Goal: Task Accomplishment & Management: Use online tool/utility

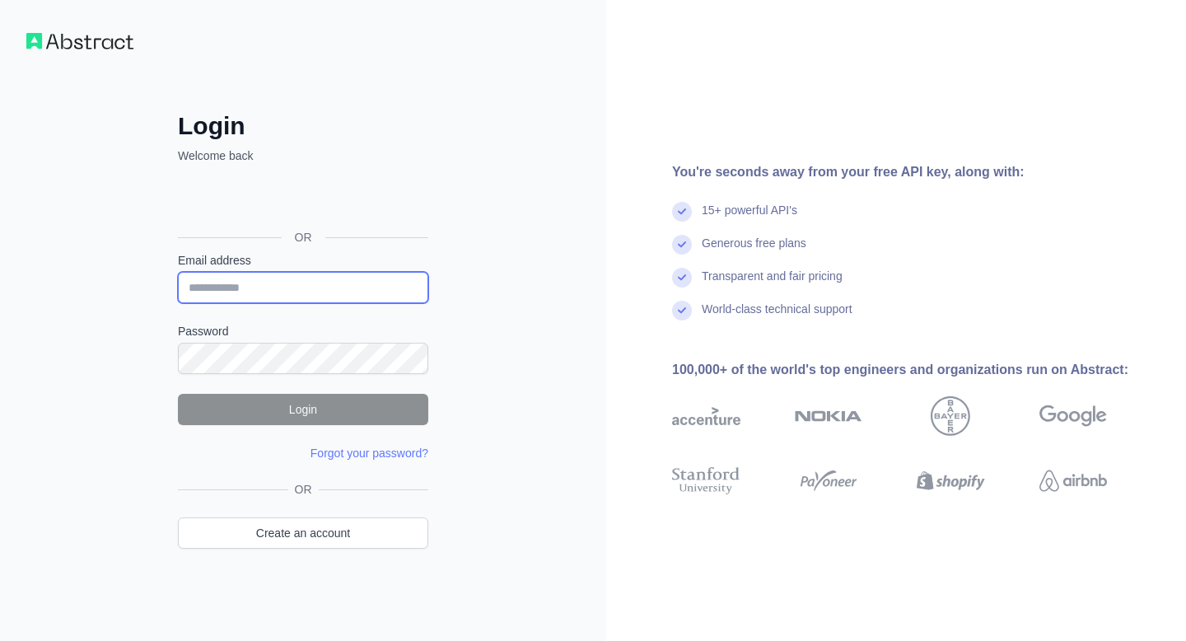
click at [351, 289] on input "Email address" at bounding box center [303, 287] width 250 height 31
paste input "**********"
type input "**********"
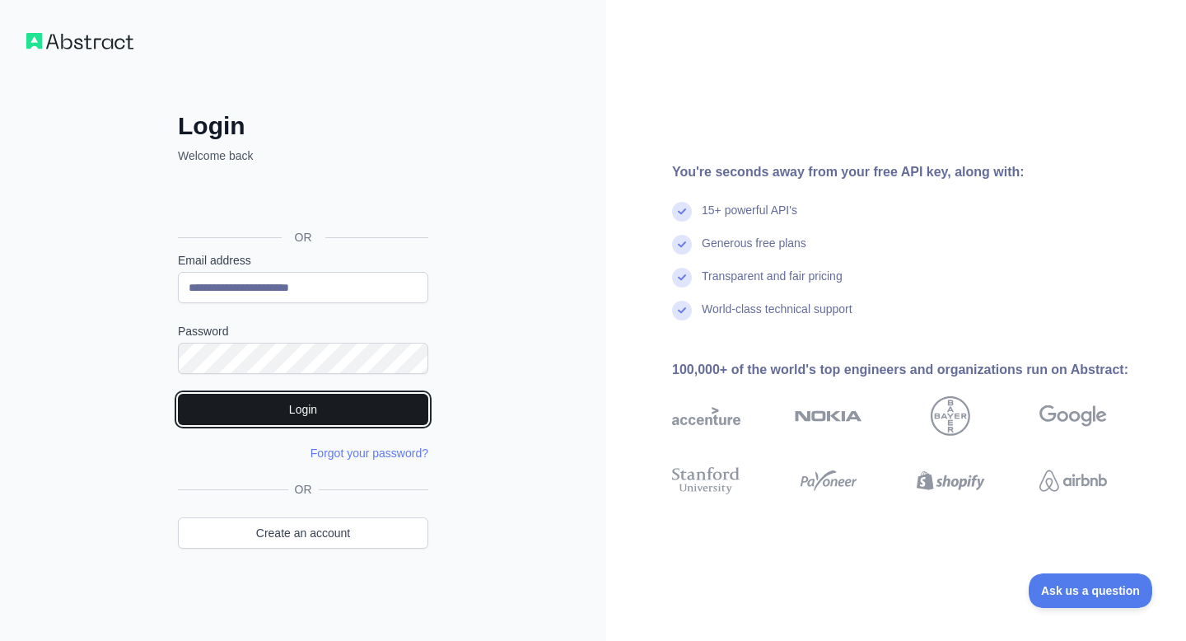
click at [284, 400] on button "Login" at bounding box center [303, 409] width 250 height 31
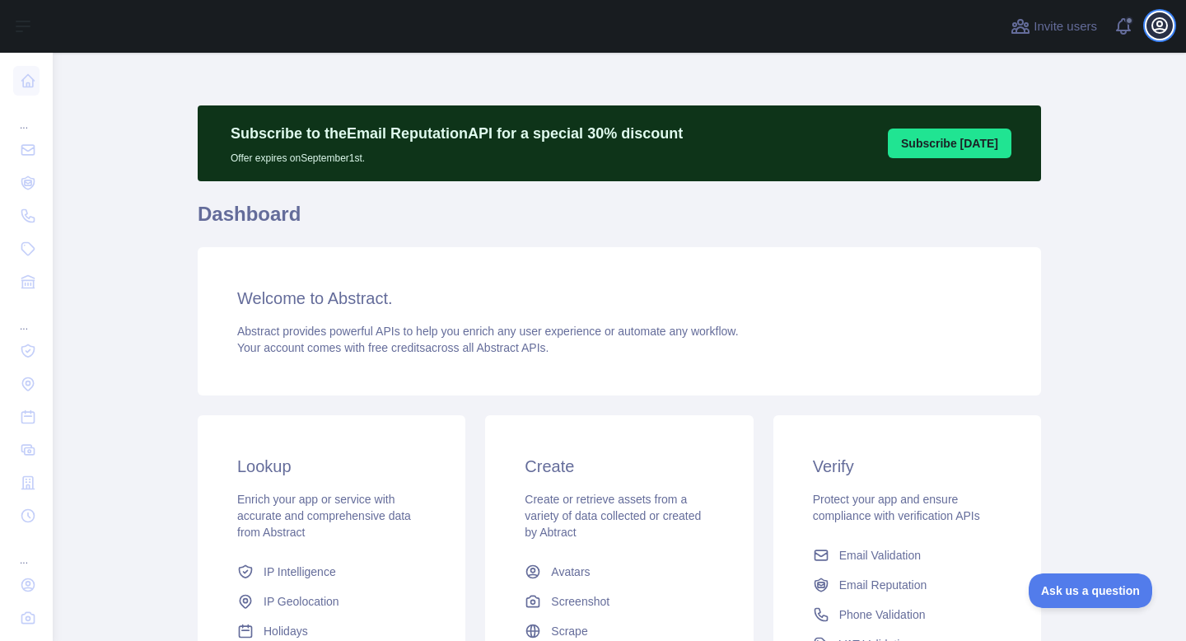
click at [1154, 30] on icon "button" at bounding box center [1159, 25] width 15 height 15
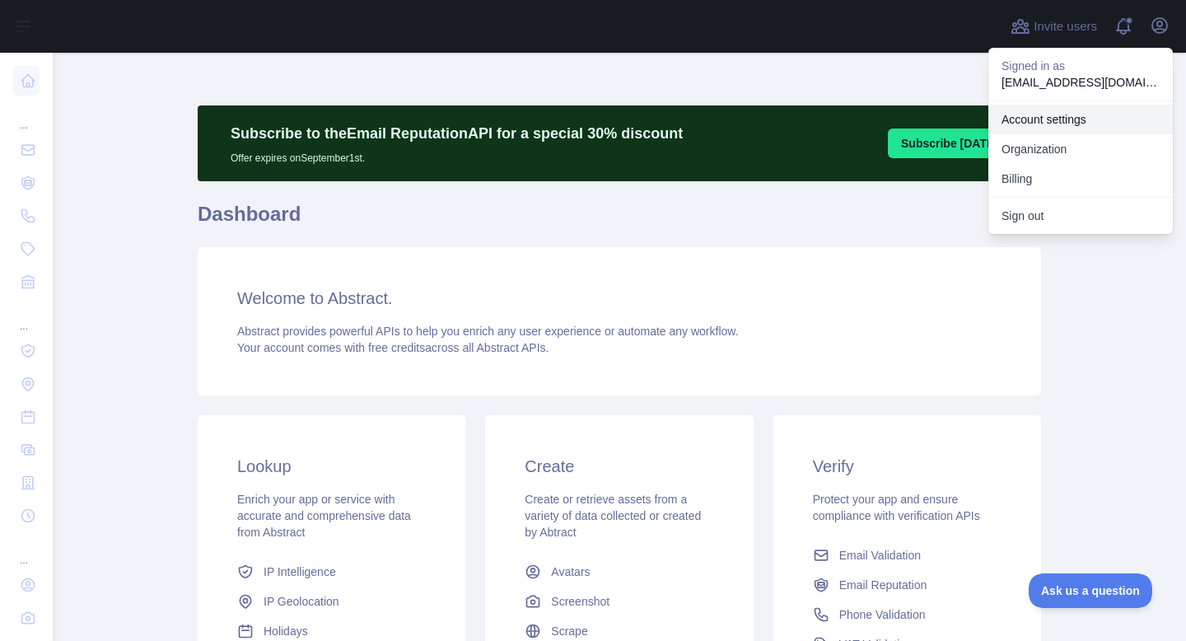
click at [1047, 117] on link "Account settings" at bounding box center [1081, 120] width 185 height 30
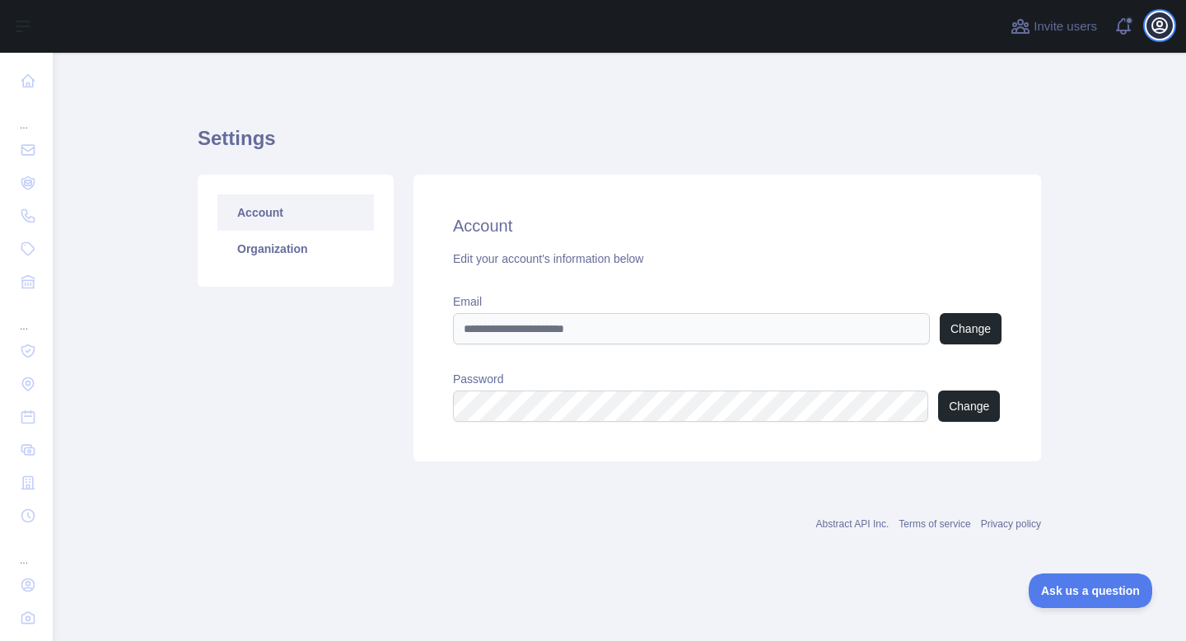
click at [1149, 27] on button "Open user menu" at bounding box center [1160, 25] width 26 height 26
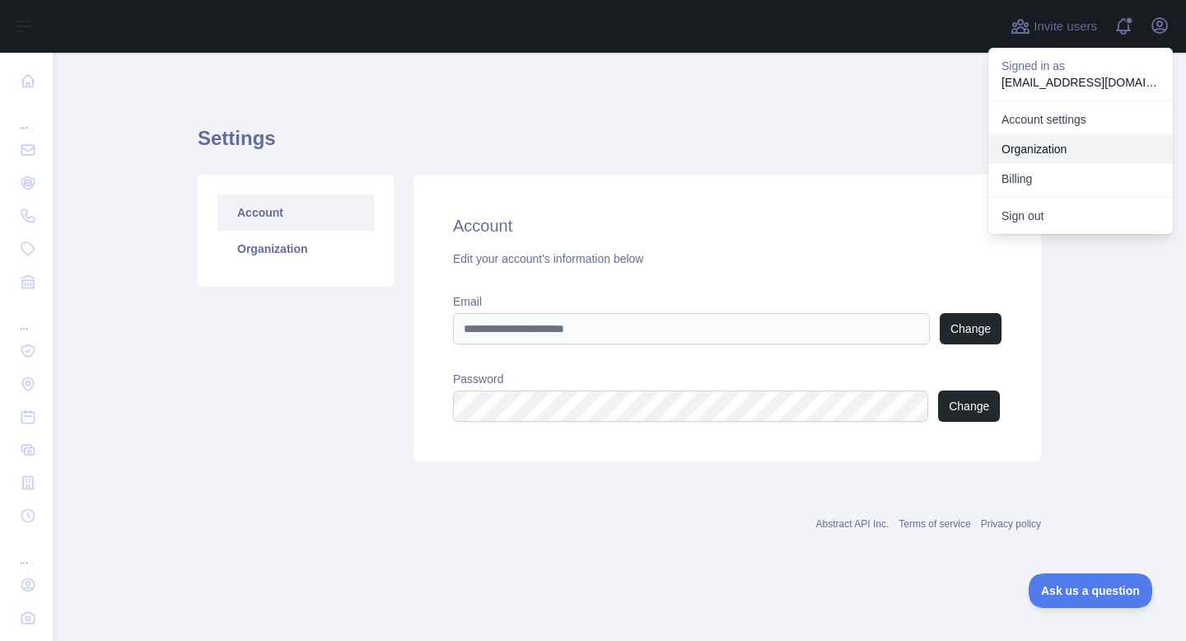
click at [1050, 143] on link "Organization" at bounding box center [1081, 149] width 185 height 30
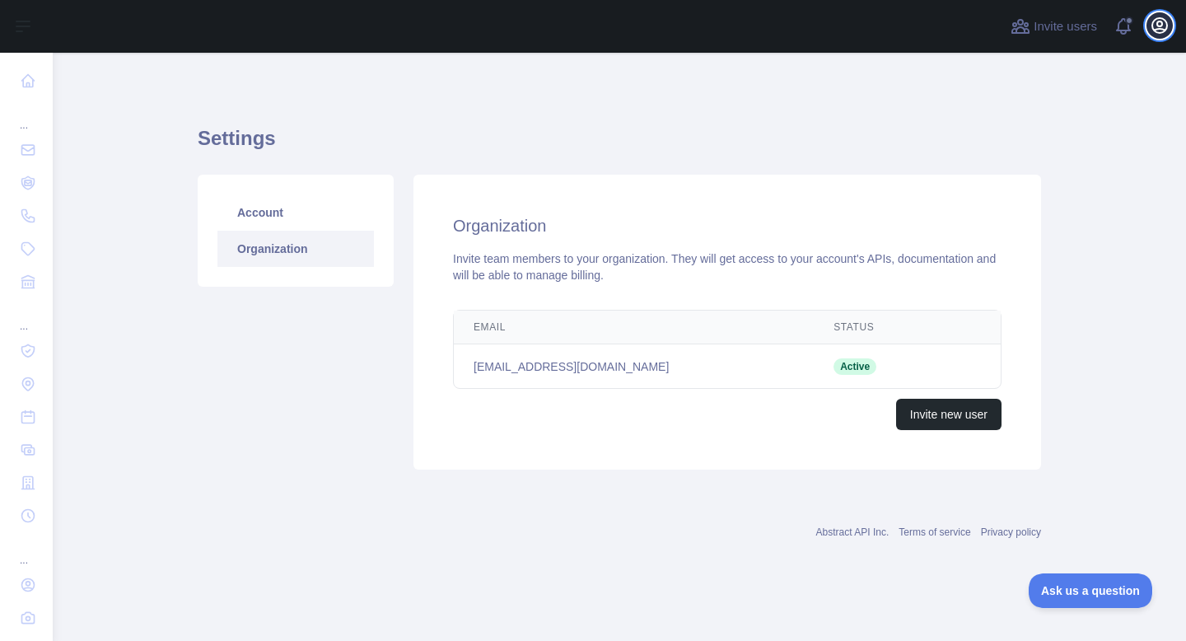
click at [1150, 23] on icon "button" at bounding box center [1160, 26] width 20 height 20
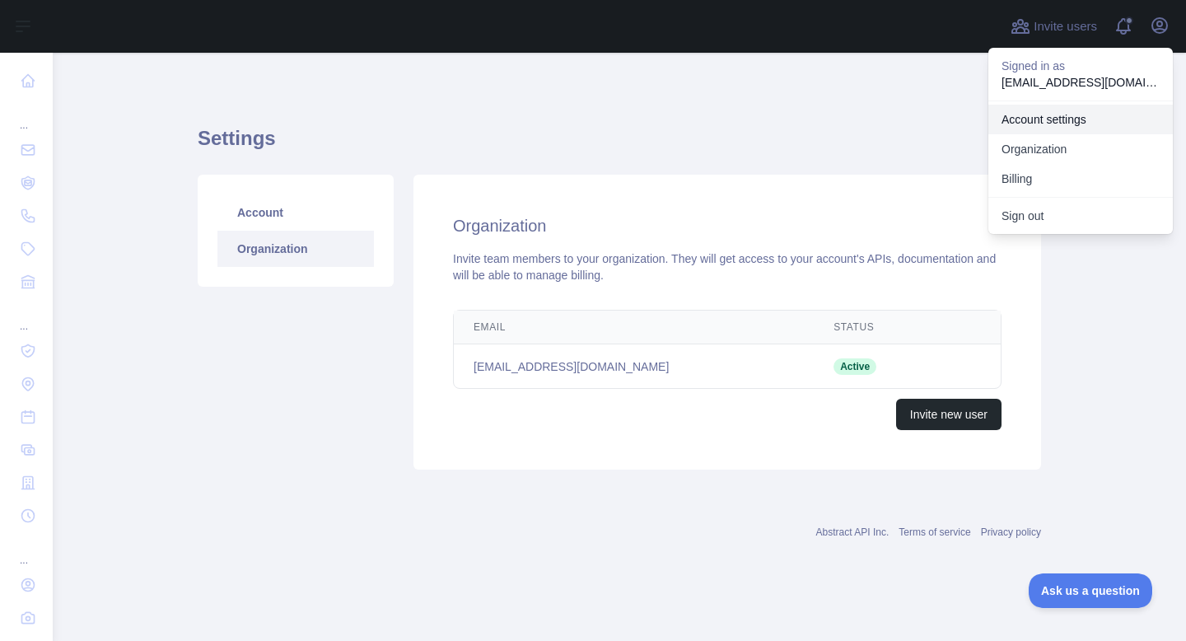
click at [1032, 119] on link "Account settings" at bounding box center [1081, 120] width 185 height 30
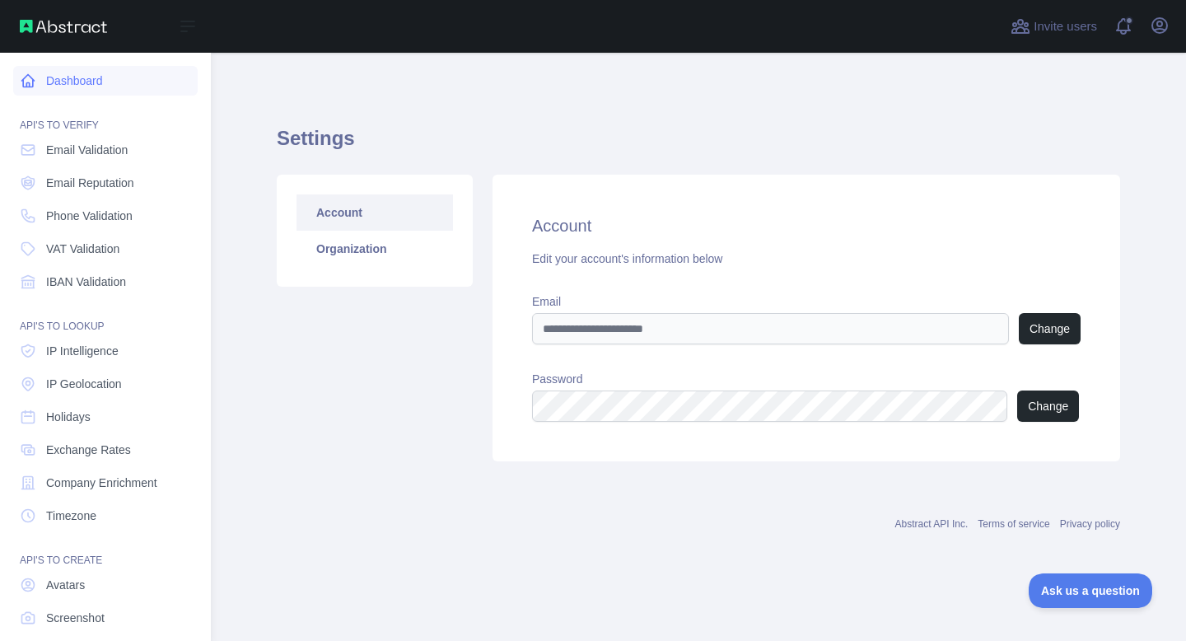
click at [86, 86] on link "Dashboard" at bounding box center [105, 81] width 185 height 30
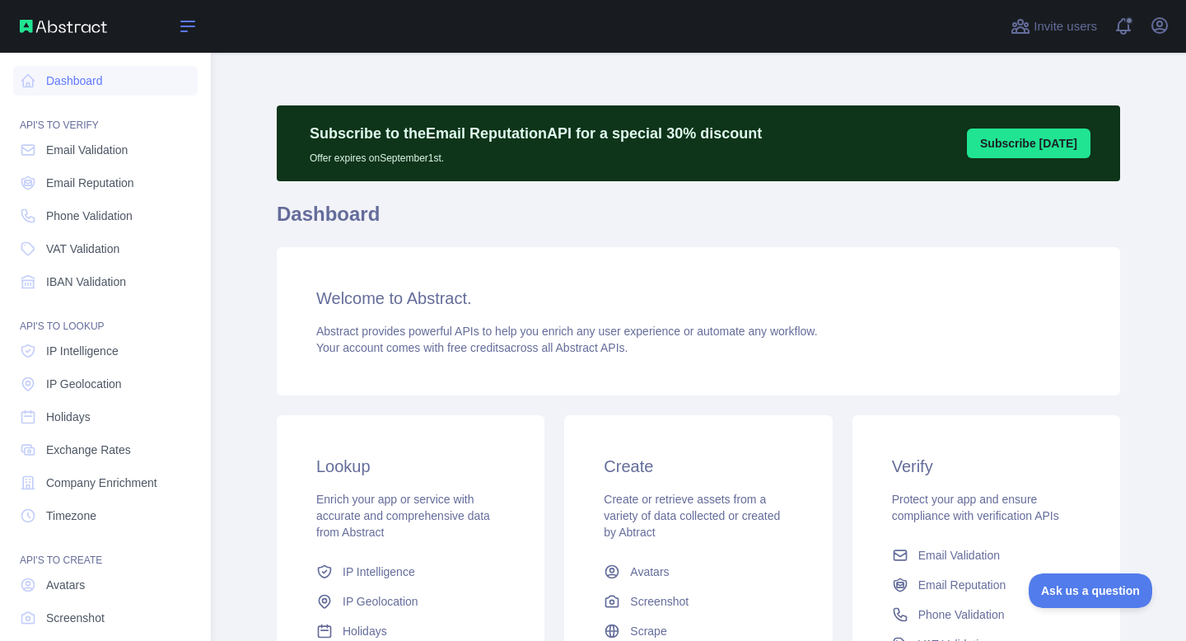
click at [183, 32] on icon at bounding box center [188, 26] width 20 height 20
click at [194, 29] on icon at bounding box center [188, 26] width 20 height 20
click at [190, 23] on icon at bounding box center [188, 26] width 20 height 20
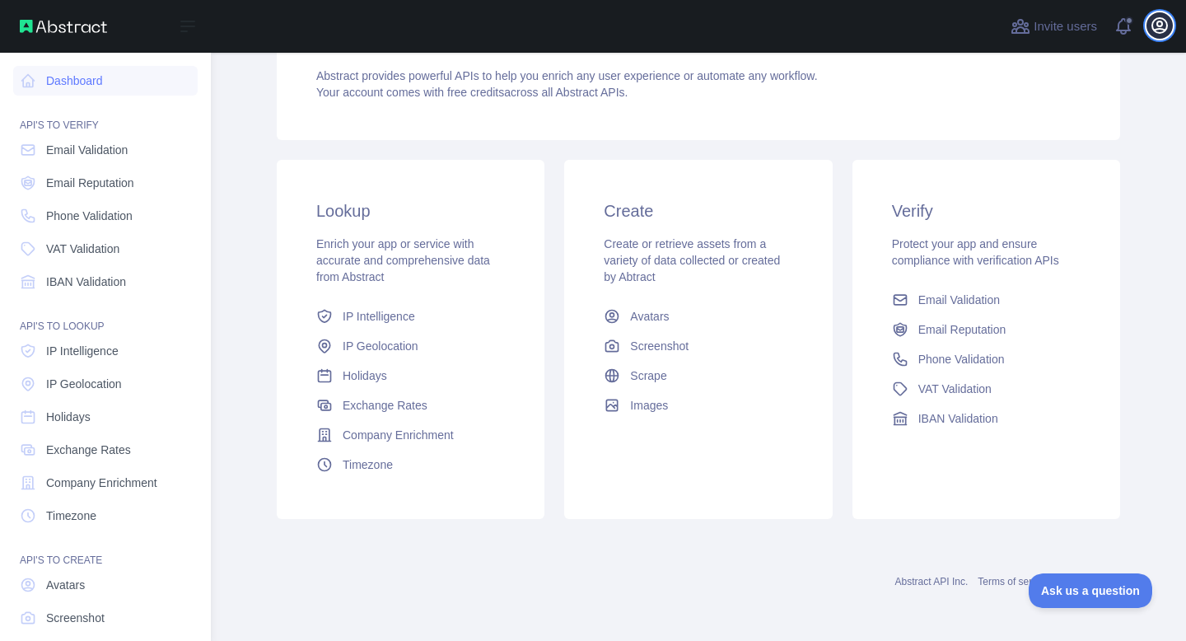
click at [1151, 29] on icon "button" at bounding box center [1160, 26] width 20 height 20
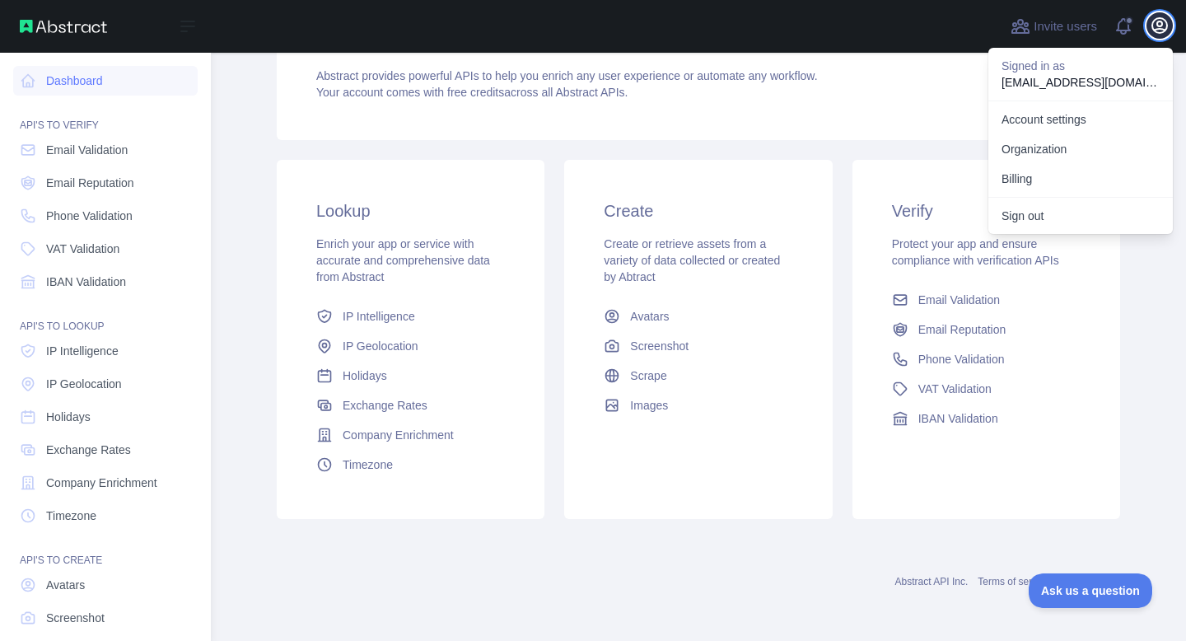
click at [1151, 29] on icon "button" at bounding box center [1160, 26] width 20 height 20
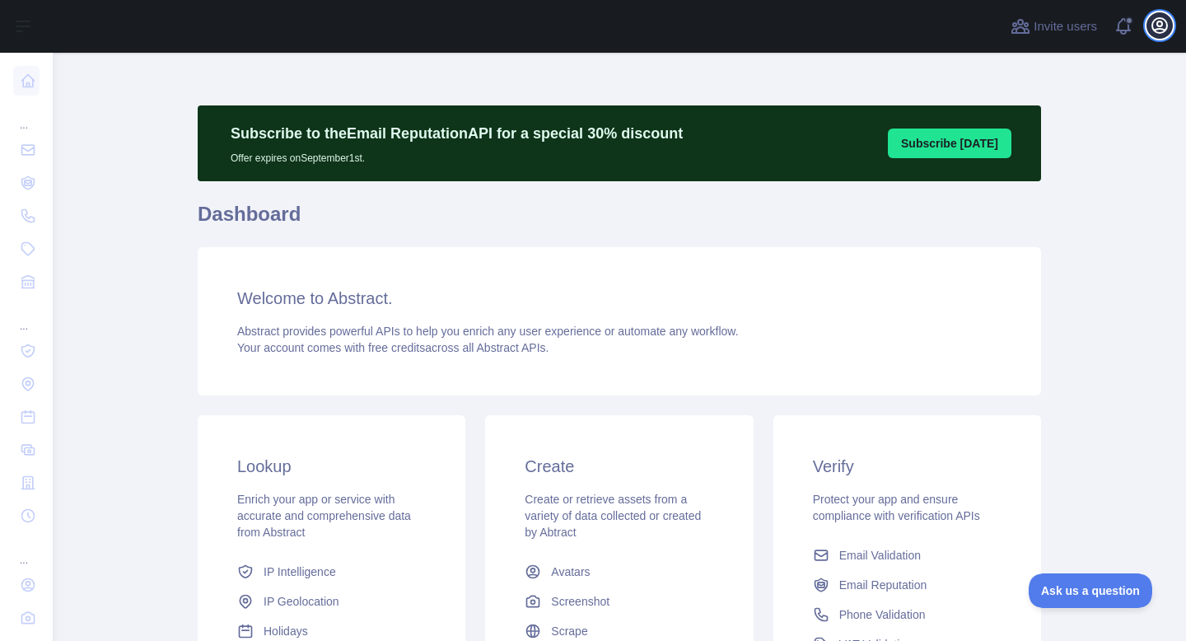
click at [1163, 29] on icon "button" at bounding box center [1159, 25] width 15 height 15
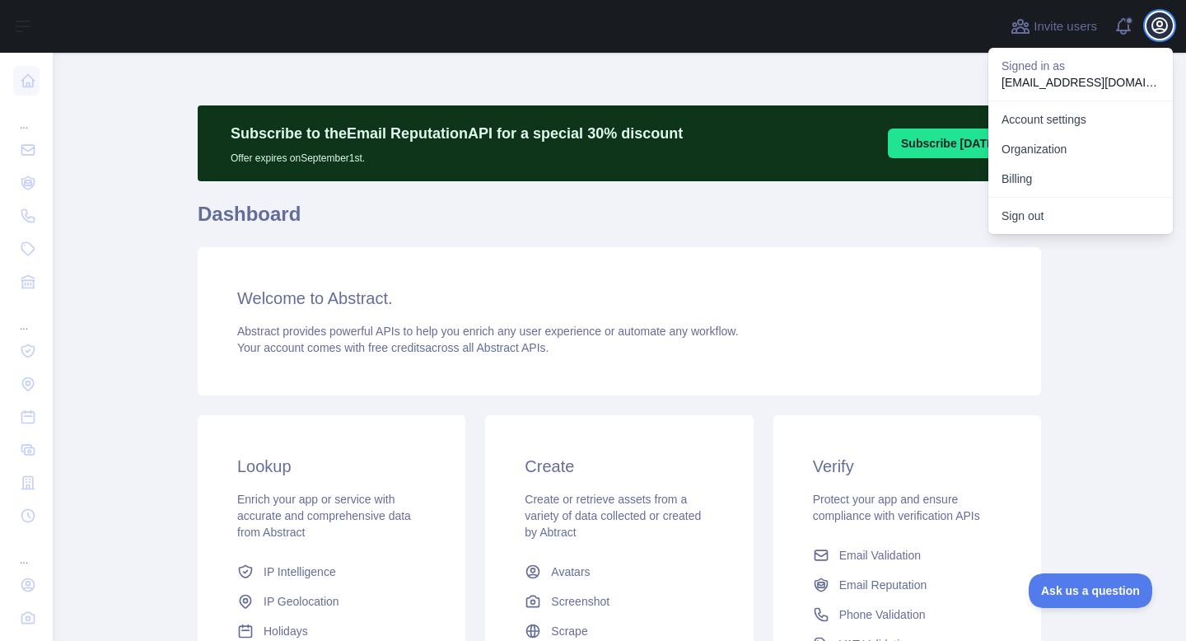
click at [1163, 29] on icon "button" at bounding box center [1159, 25] width 15 height 15
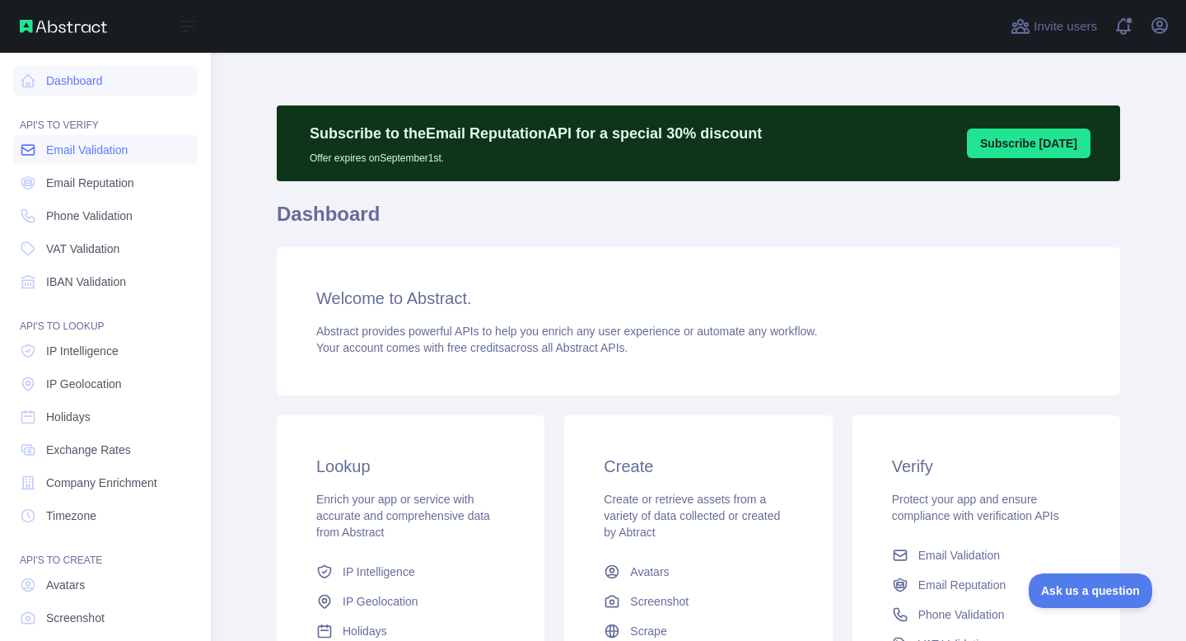
click at [82, 145] on span "Email Validation" at bounding box center [87, 150] width 82 height 16
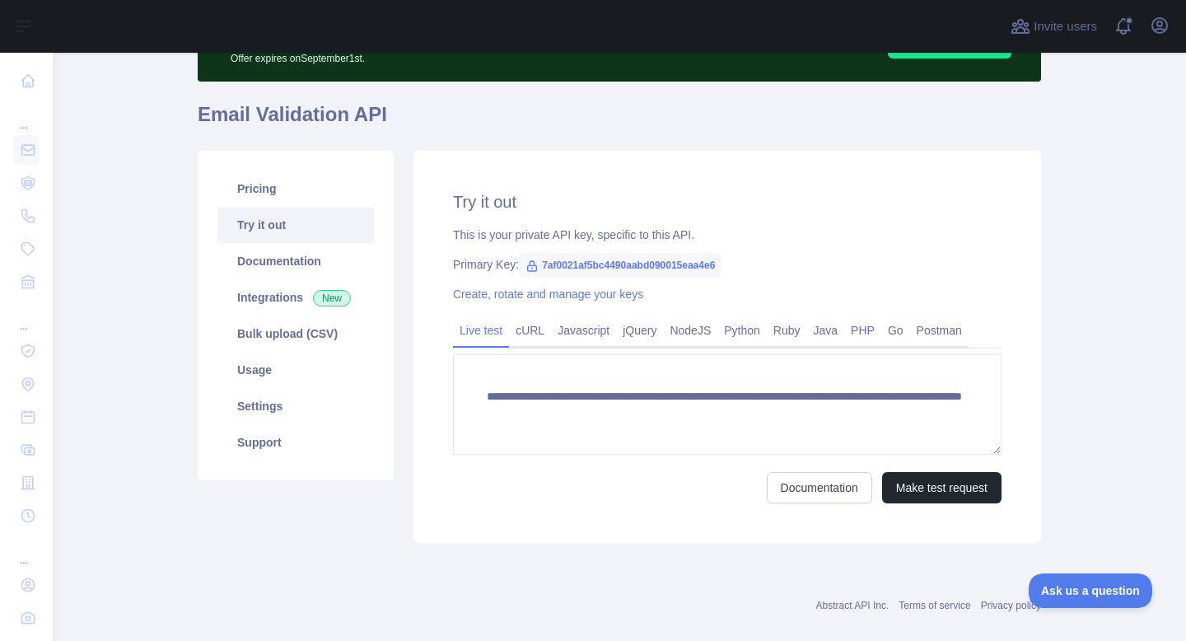
scroll to position [108, 0]
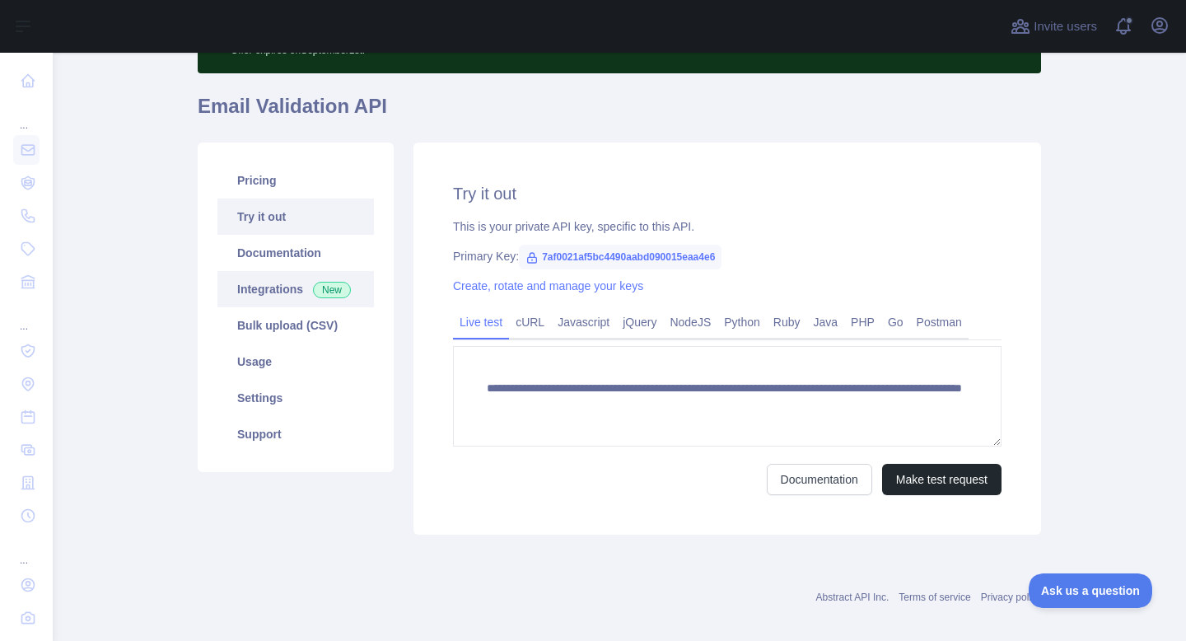
click at [257, 280] on link "Integrations New" at bounding box center [295, 289] width 157 height 36
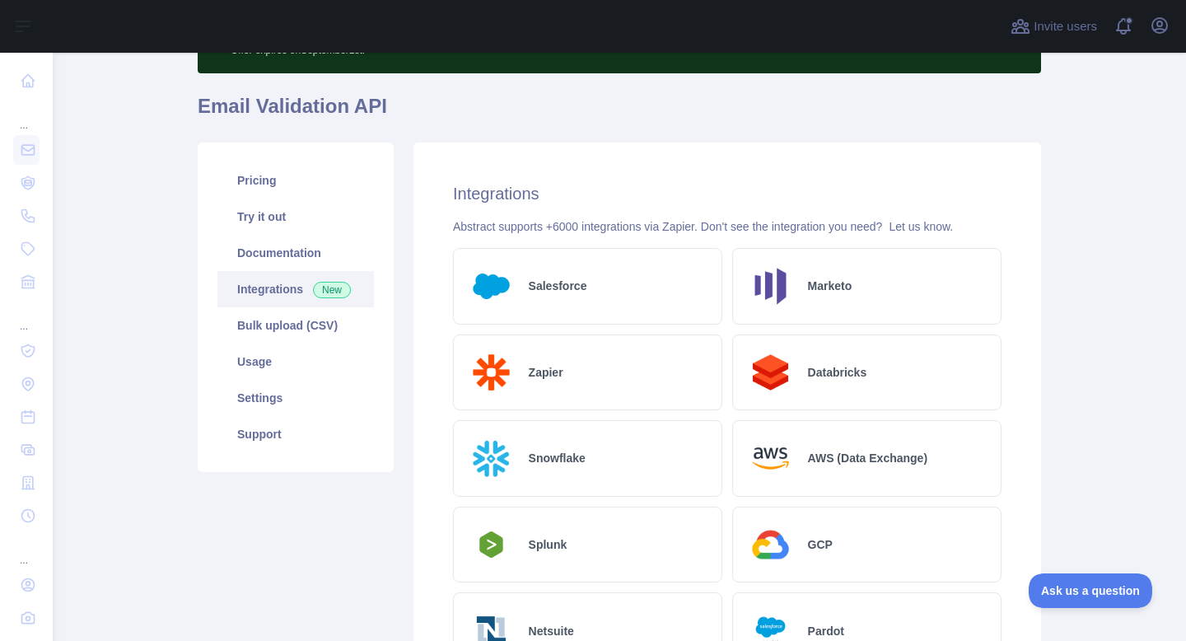
click at [566, 305] on div "Salesforce" at bounding box center [587, 286] width 269 height 77
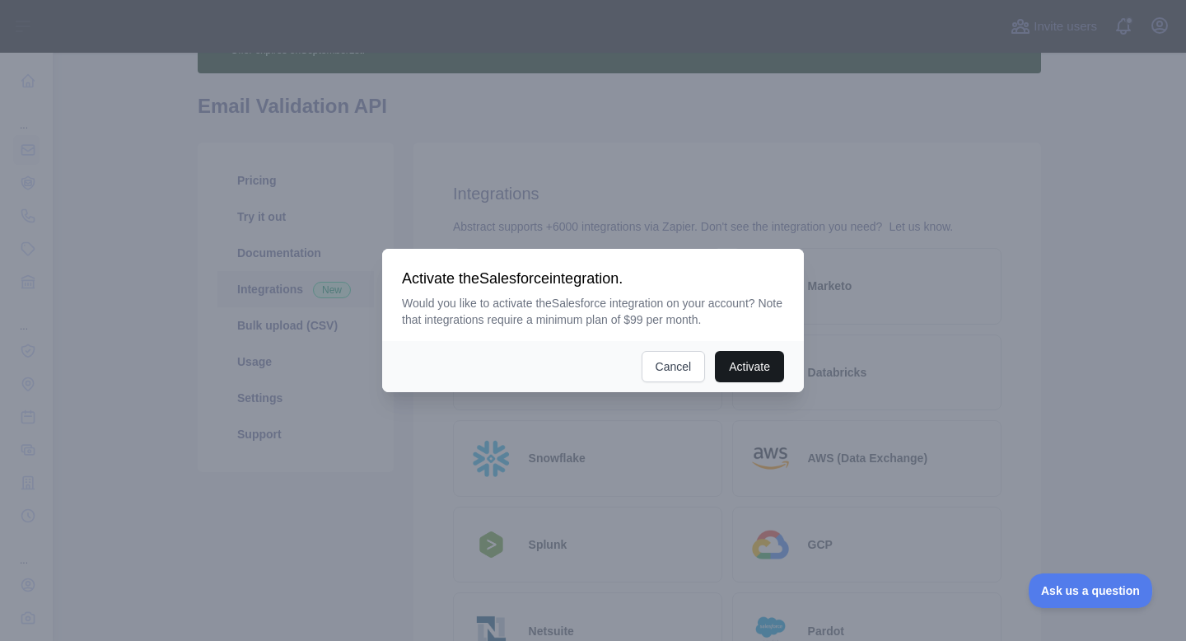
click at [750, 353] on button "Activate" at bounding box center [749, 366] width 69 height 31
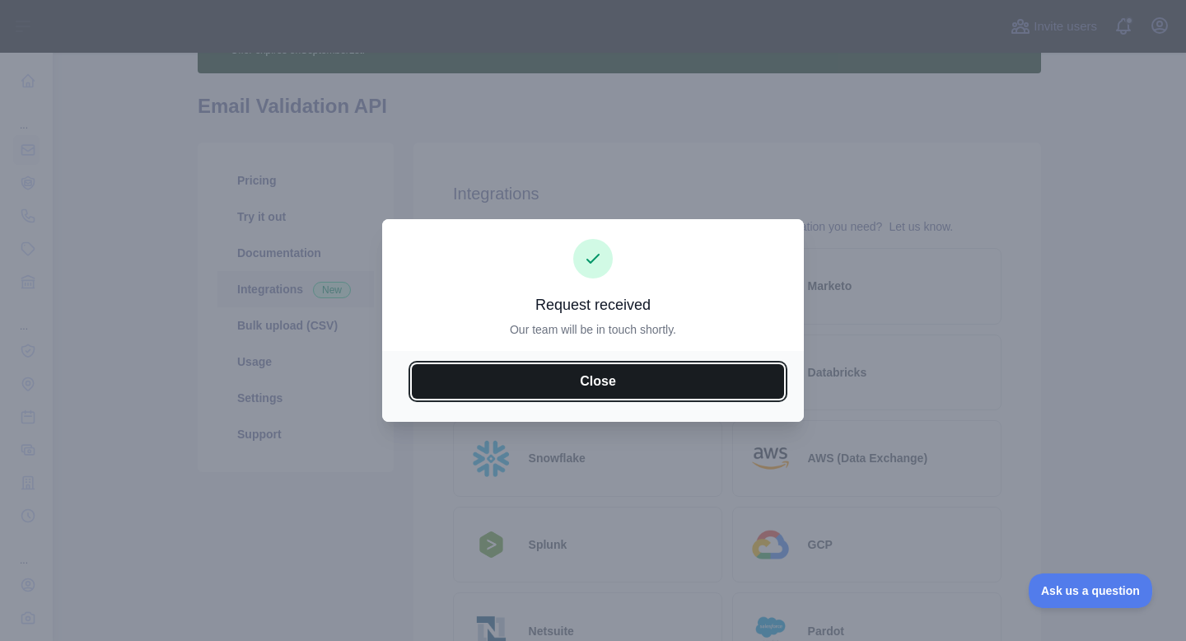
click at [652, 396] on button "Close" at bounding box center [598, 381] width 372 height 35
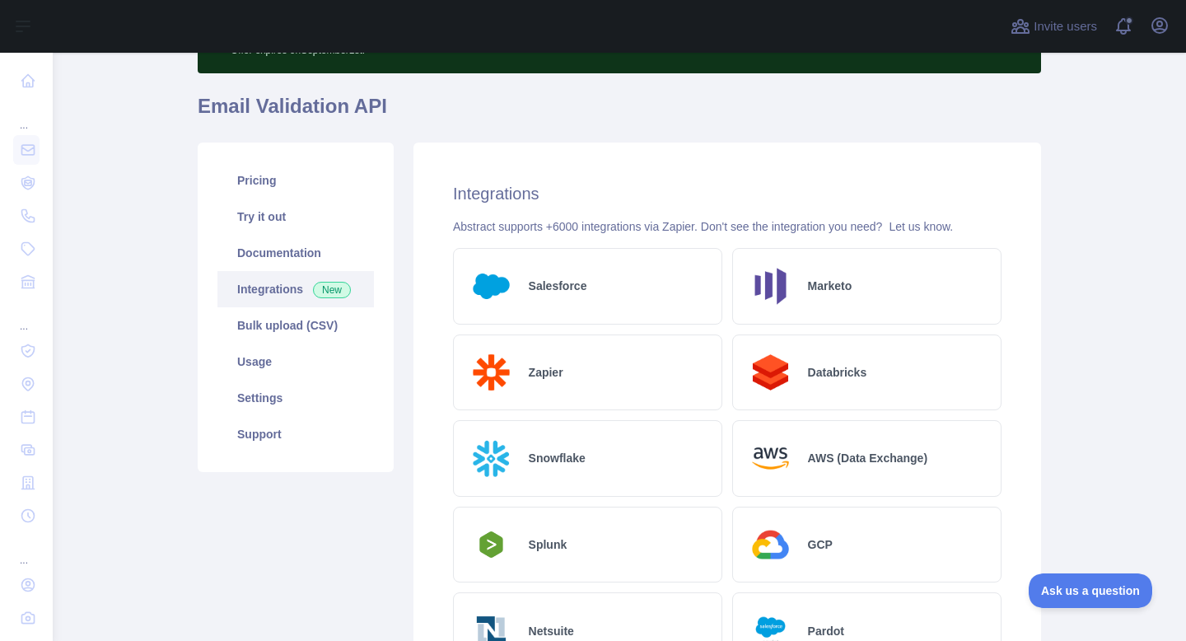
click at [634, 292] on div "Salesforce" at bounding box center [587, 286] width 269 height 77
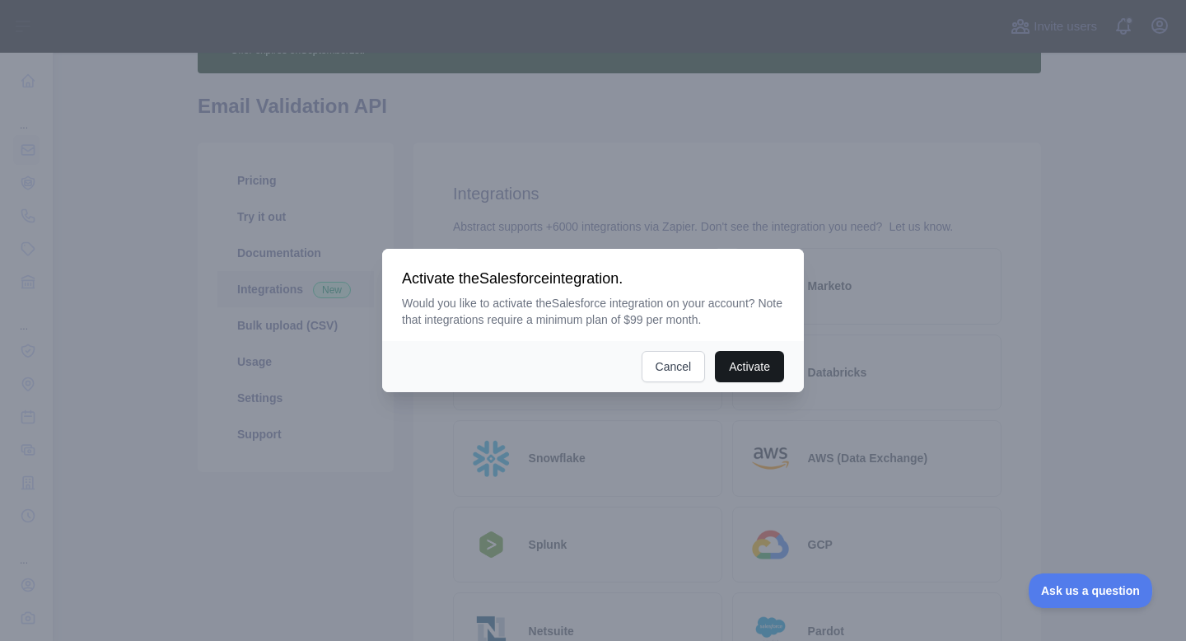
click at [742, 358] on button "Activate" at bounding box center [749, 366] width 69 height 31
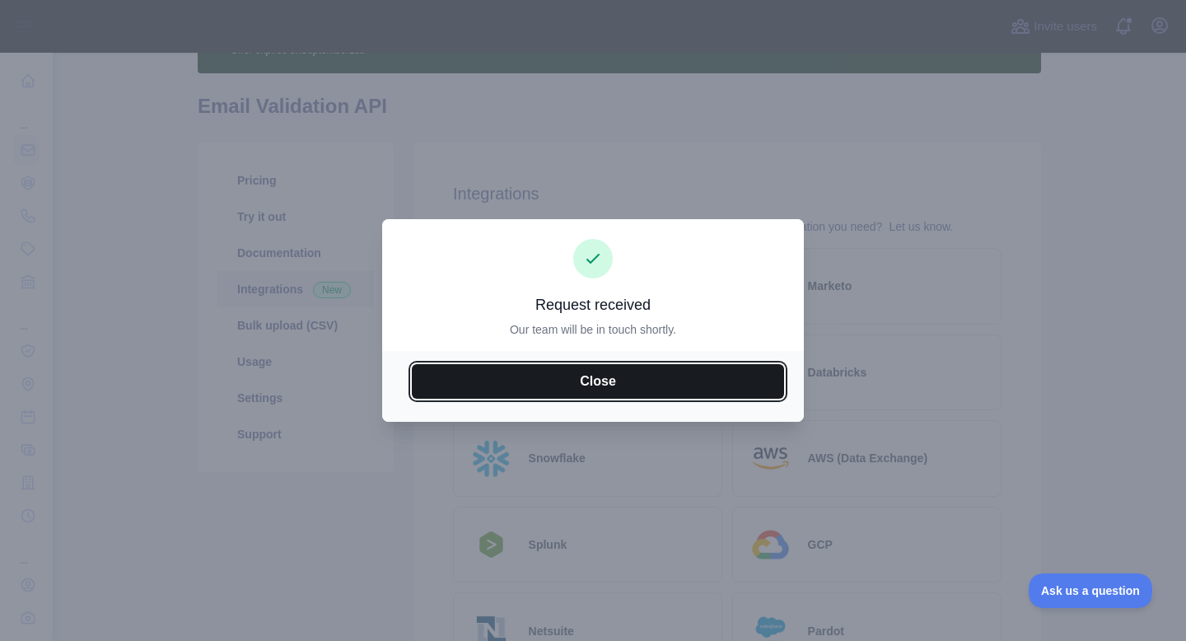
click at [728, 374] on button "Close" at bounding box center [598, 381] width 372 height 35
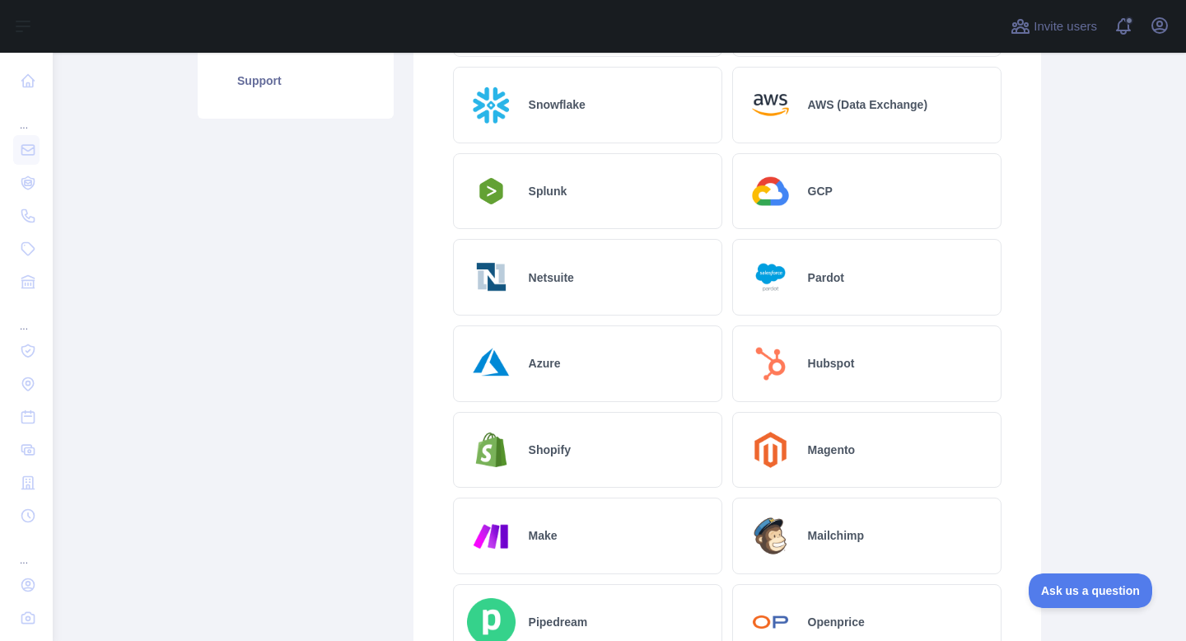
scroll to position [397, 0]
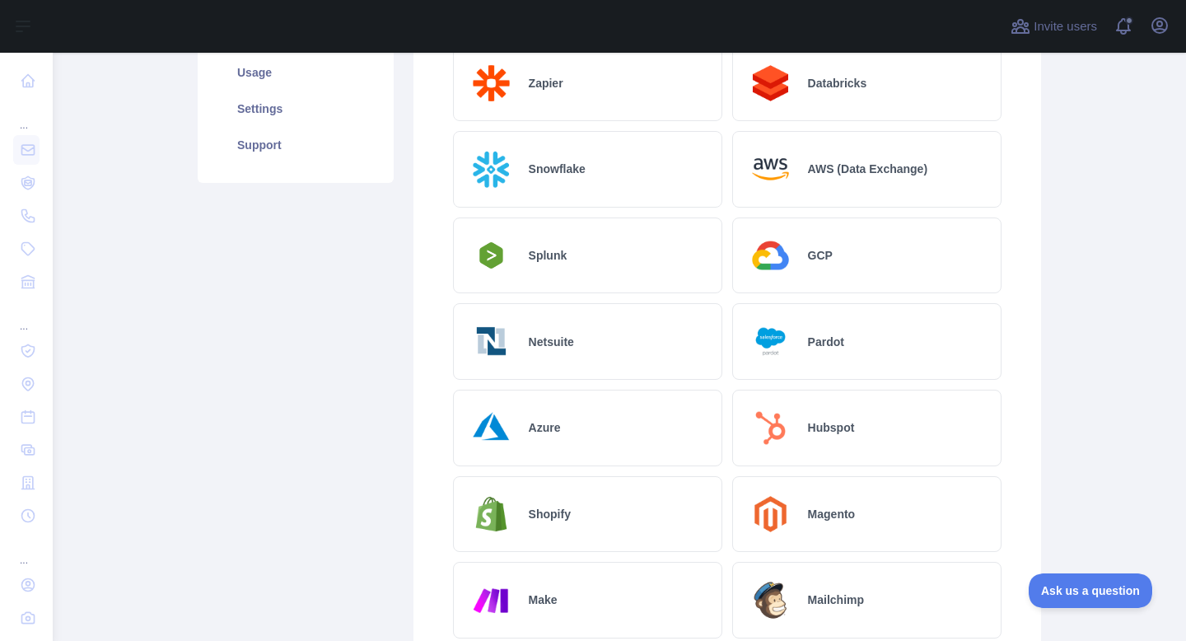
click at [847, 321] on div "Pardot" at bounding box center [866, 341] width 269 height 77
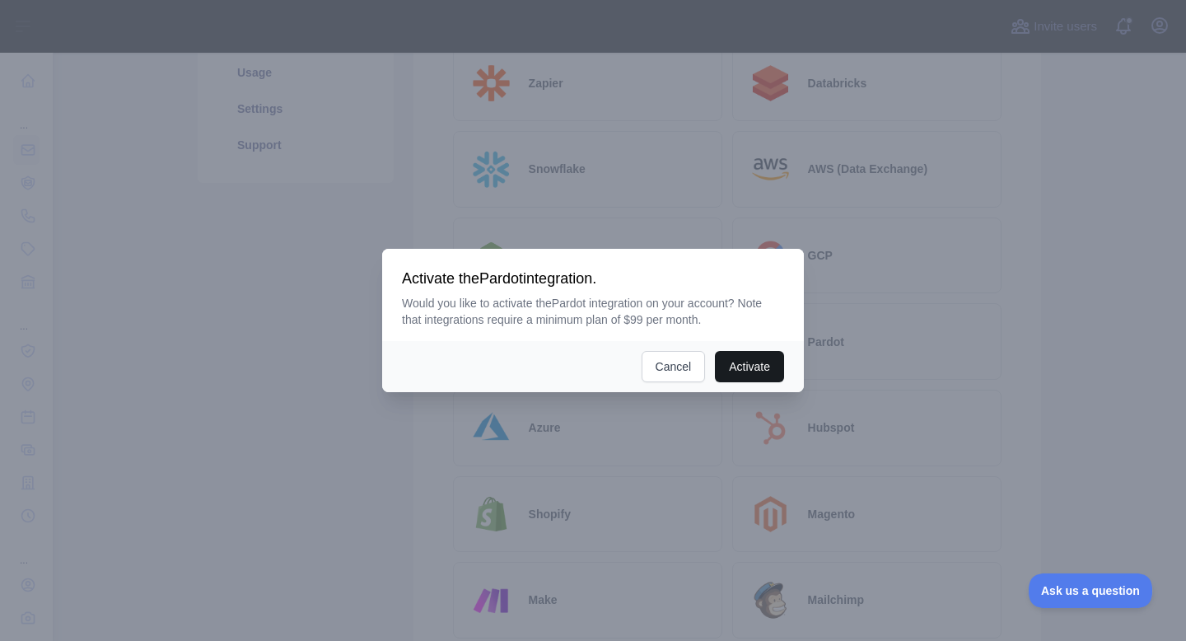
click at [748, 364] on button "Activate" at bounding box center [749, 366] width 69 height 31
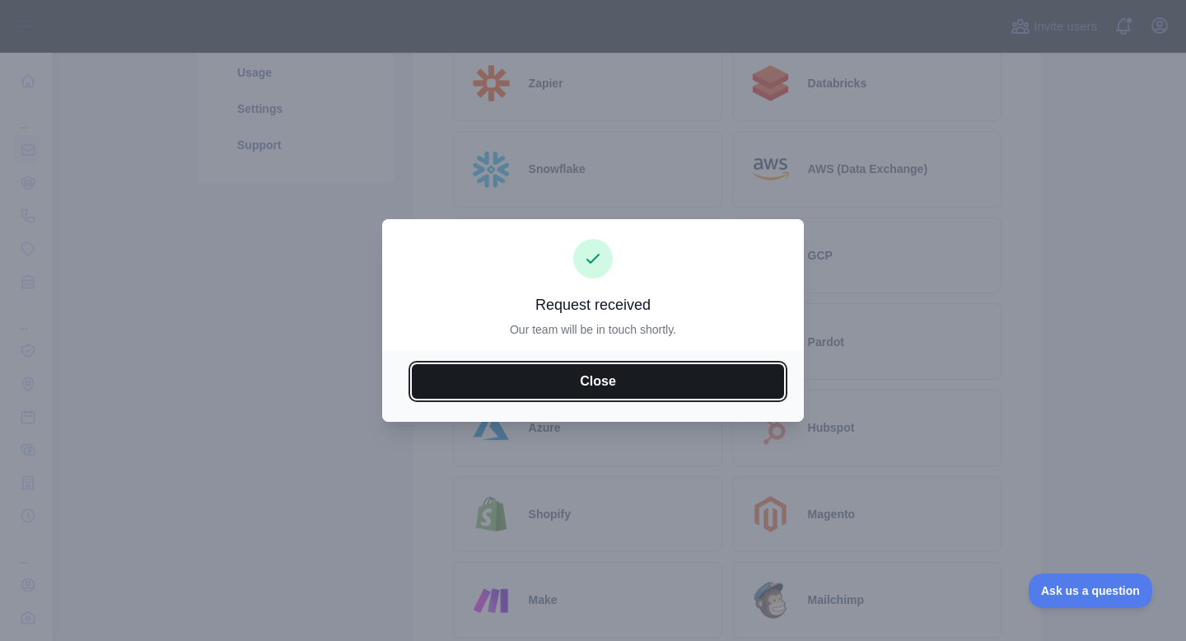
click at [731, 376] on button "Close" at bounding box center [598, 381] width 372 height 35
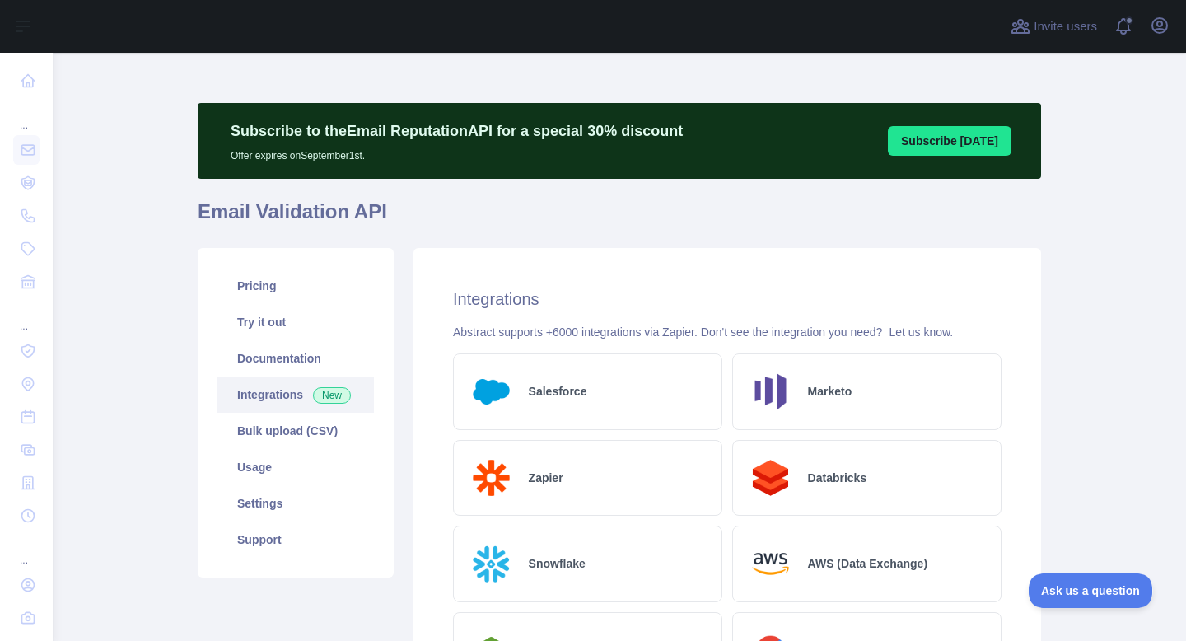
scroll to position [0, 0]
